Goal: Information Seeking & Learning: Learn about a topic

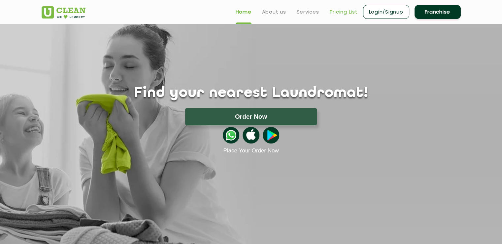
click at [337, 12] on link "Pricing List" at bounding box center [344, 12] width 28 height 8
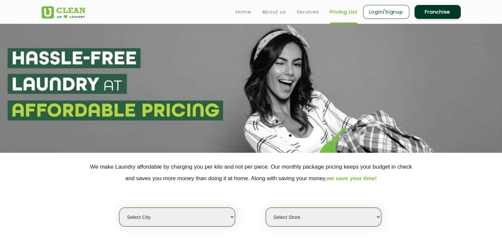
click at [191, 217] on select "Select city [GEOGRAPHIC_DATA] [GEOGRAPHIC_DATA] [GEOGRAPHIC_DATA] [GEOGRAPHIC_D…" at bounding box center [177, 216] width 116 height 19
select select "1"
click at [119, 207] on select "Select city [GEOGRAPHIC_DATA] [GEOGRAPHIC_DATA] [GEOGRAPHIC_DATA] [GEOGRAPHIC_D…" at bounding box center [177, 216] width 116 height 19
click at [341, 216] on select "Select Store [GEOGRAPHIC_DATA] [GEOGRAPHIC_DATA] 2 [GEOGRAPHIC_DATA] [PERSON_NA…" at bounding box center [324, 216] width 116 height 19
select select "490"
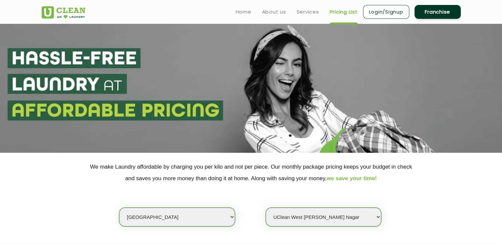
click at [266, 207] on select "Select Store [GEOGRAPHIC_DATA] [GEOGRAPHIC_DATA] 2 [GEOGRAPHIC_DATA] [PERSON_NA…" at bounding box center [324, 216] width 116 height 19
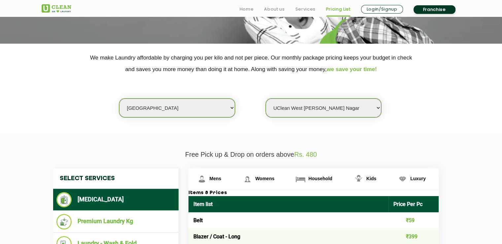
scroll to position [137, 0]
